Goal: Find specific page/section: Find specific page/section

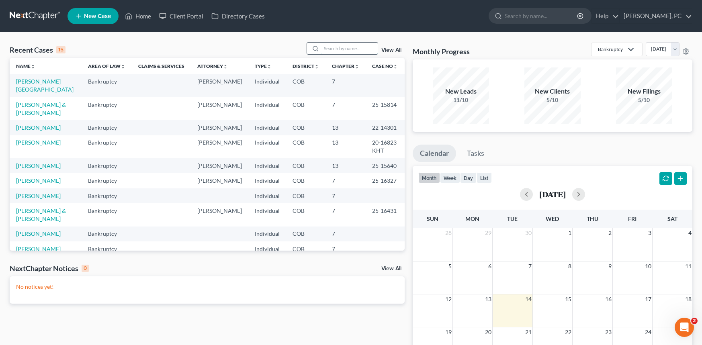
click at [345, 49] on input "search" at bounding box center [349, 49] width 56 height 12
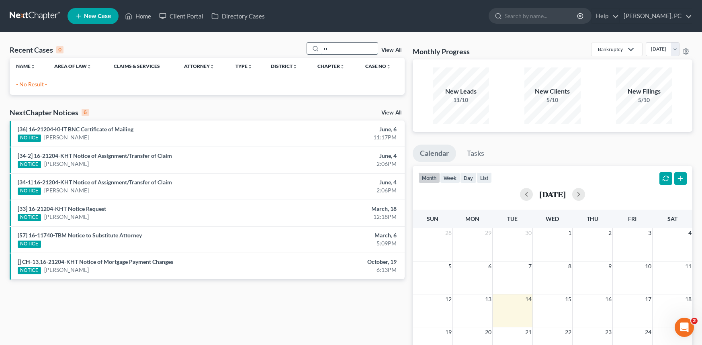
type input "r"
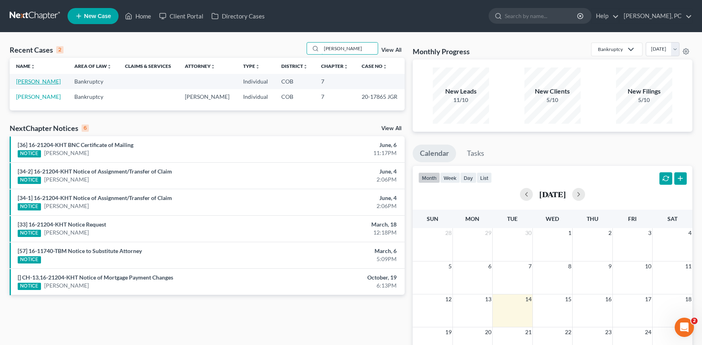
type input "walker"
click at [41, 82] on link "[PERSON_NAME]" at bounding box center [38, 81] width 45 height 7
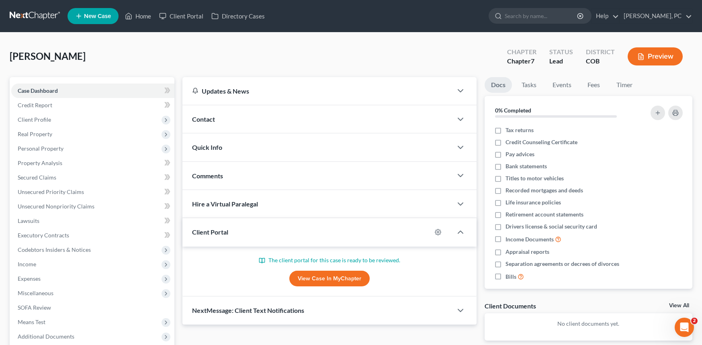
click at [331, 276] on link "View Case in MyChapter" at bounding box center [329, 279] width 80 height 16
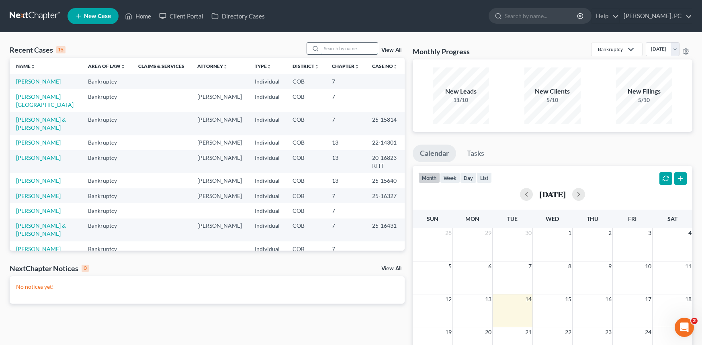
click at [343, 52] on input "search" at bounding box center [349, 49] width 56 height 12
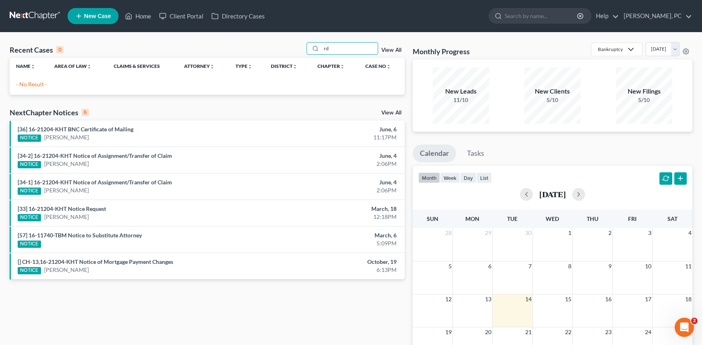
type input "d"
type input "doug sta"
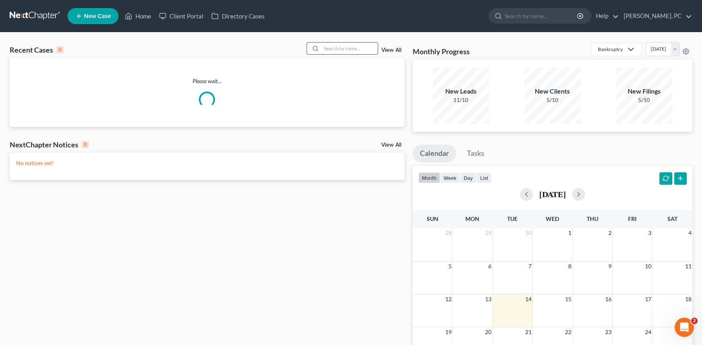
click at [353, 48] on input "search" at bounding box center [349, 49] width 56 height 12
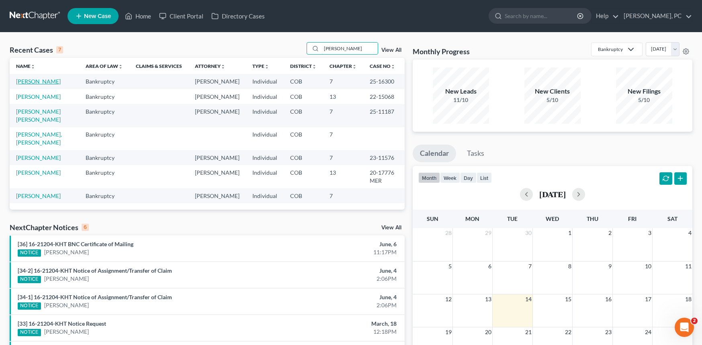
type input "lopez"
click at [41, 81] on link "[PERSON_NAME]" at bounding box center [38, 81] width 45 height 7
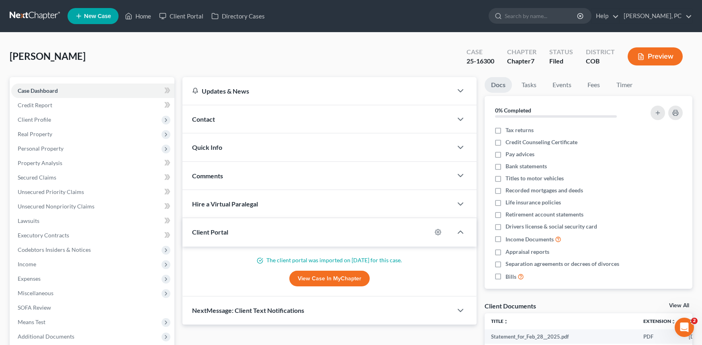
click at [313, 280] on link "View Case in MyChapter" at bounding box center [329, 279] width 80 height 16
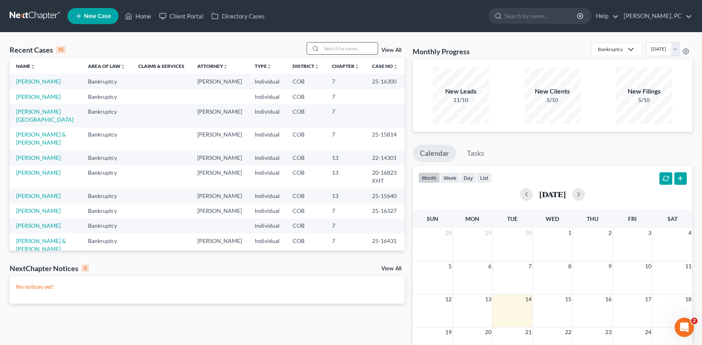
click at [332, 47] on input "search" at bounding box center [349, 49] width 56 height 12
click at [349, 51] on input "search" at bounding box center [349, 49] width 56 height 12
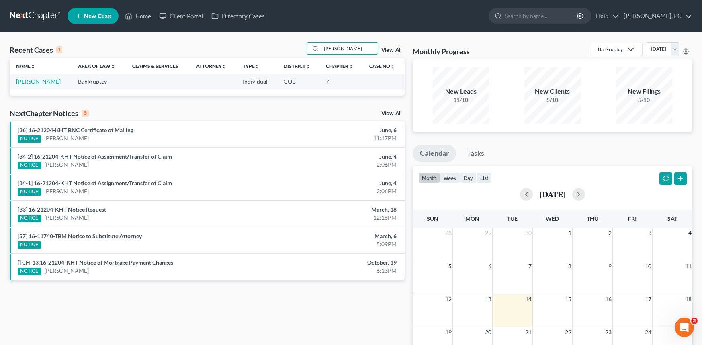
type input "connole"
click at [27, 78] on link "[PERSON_NAME]" at bounding box center [38, 81] width 45 height 7
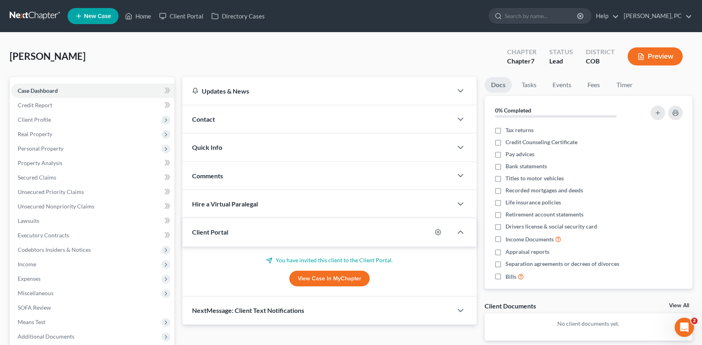
click at [317, 282] on link "View Case in MyChapter" at bounding box center [329, 279] width 80 height 16
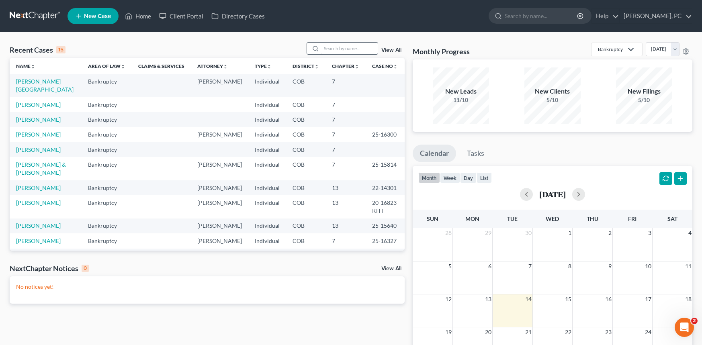
click at [345, 41] on div "Recent Cases 15 View All Name unfold_more expand_more expand_less Area of Law u…" at bounding box center [351, 241] width 702 height 417
click at [341, 51] on input "search" at bounding box center [349, 49] width 56 height 12
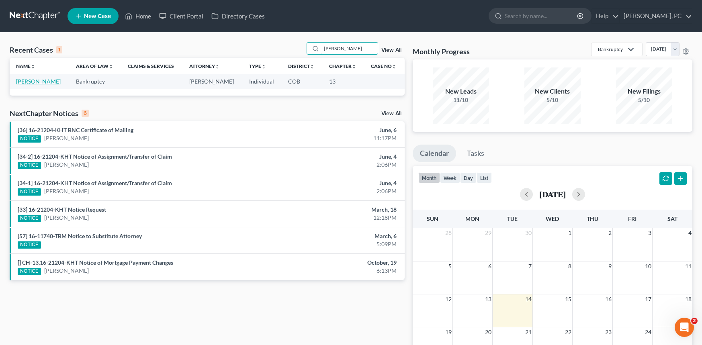
type input "[PERSON_NAME]"
click at [37, 79] on link "[PERSON_NAME]" at bounding box center [38, 81] width 45 height 7
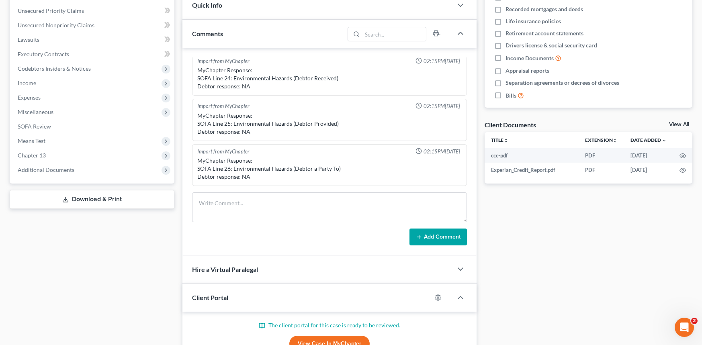
scroll to position [201, 0]
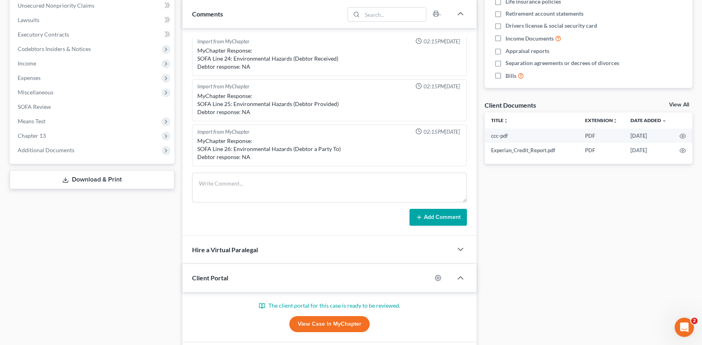
click at [329, 322] on link "View Case in MyChapter" at bounding box center [329, 324] width 80 height 16
